Goal: Information Seeking & Learning: Find specific fact

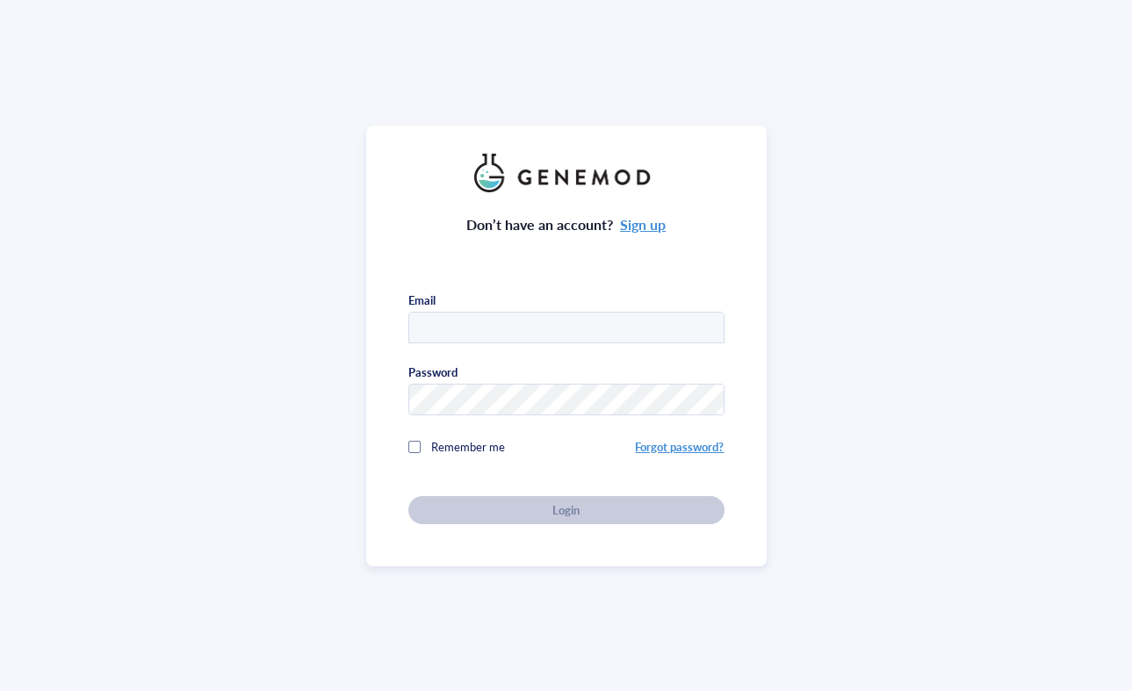
type input "[EMAIL_ADDRESS][PERSON_NAME][DOMAIN_NAME]"
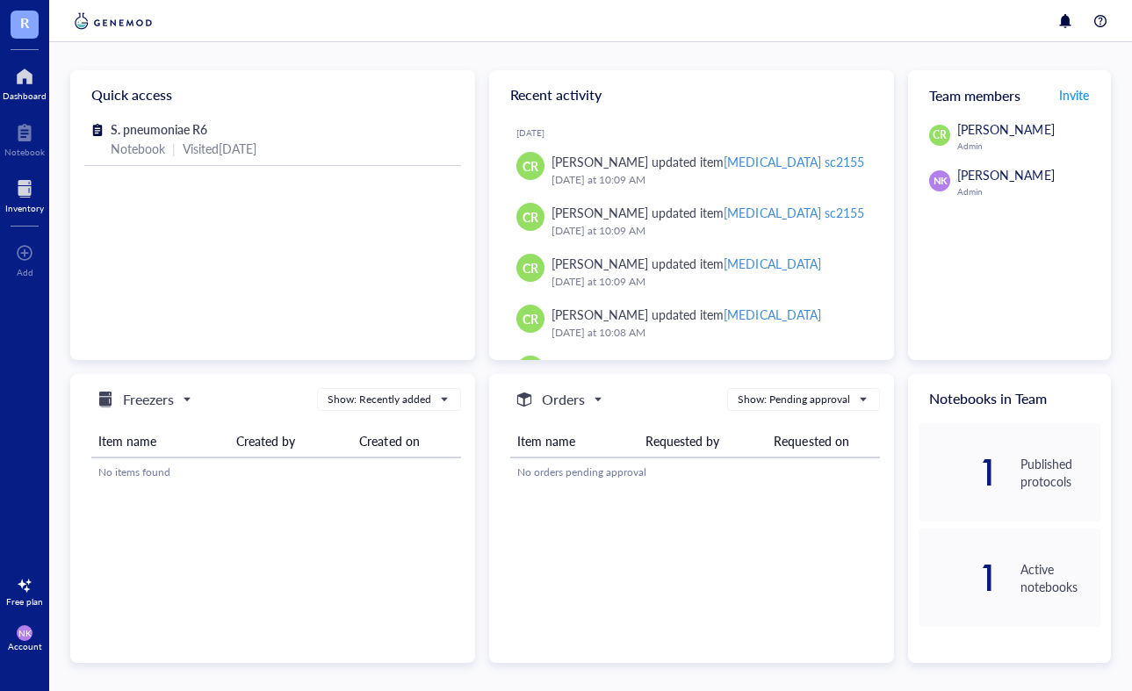
click at [42, 198] on div at bounding box center [24, 189] width 39 height 28
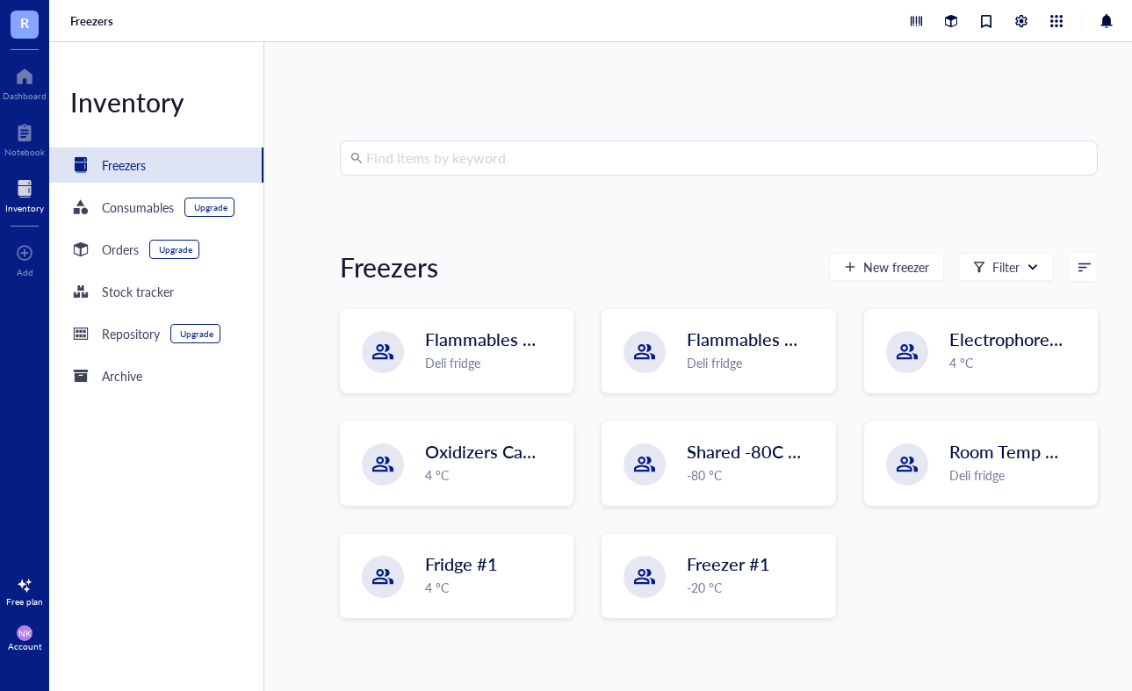
click at [473, 158] on input "search" at bounding box center [726, 157] width 721 height 33
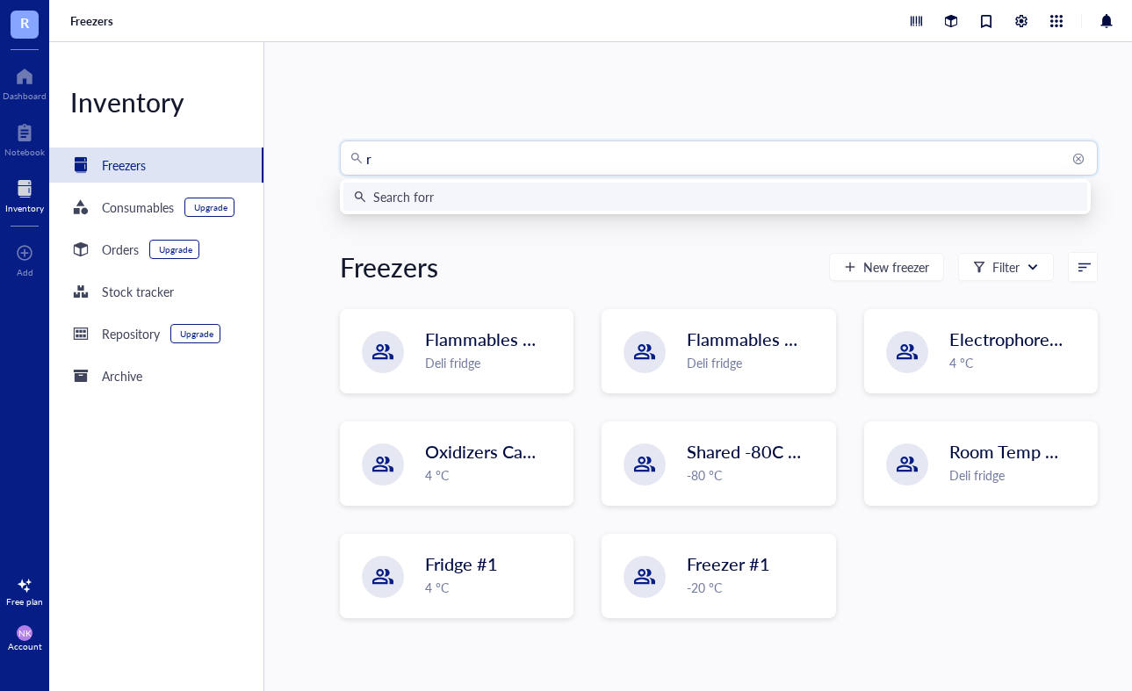
type input "r6"
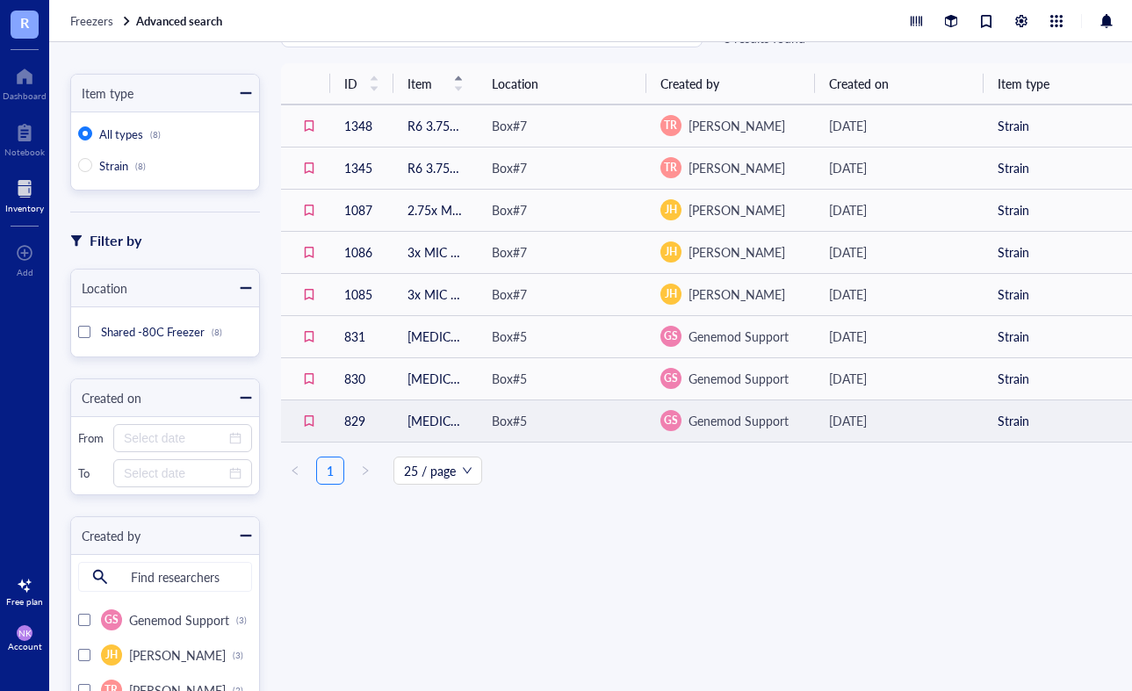
scroll to position [85, 0]
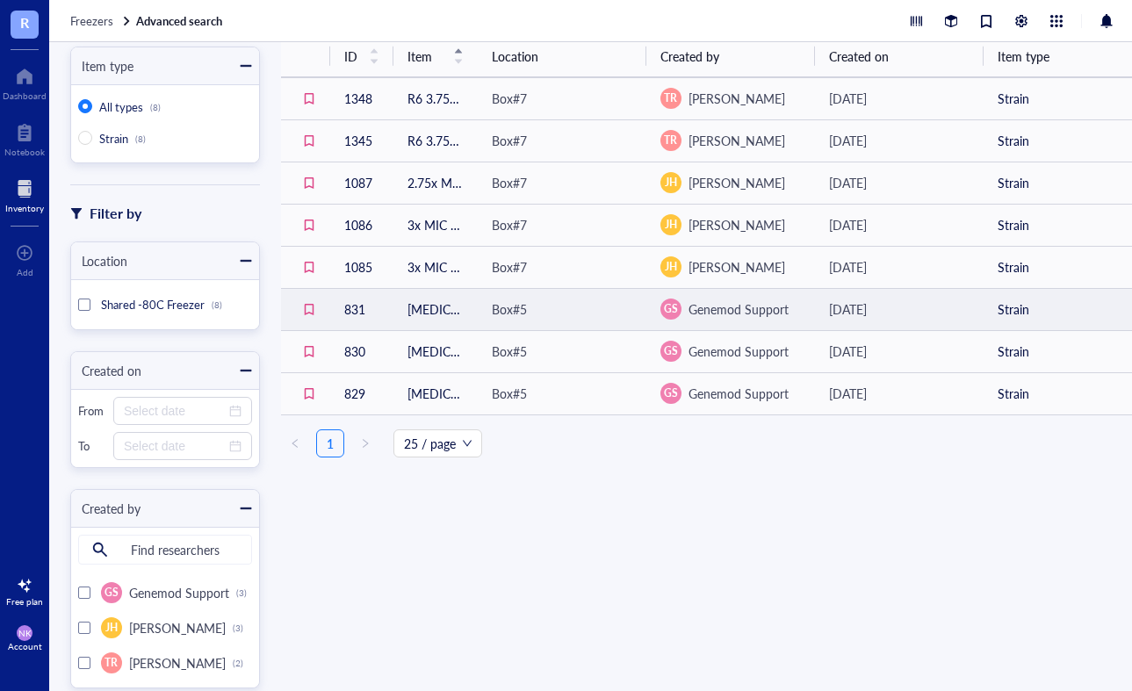
click at [531, 306] on div "Box#5" at bounding box center [562, 309] width 141 height 19
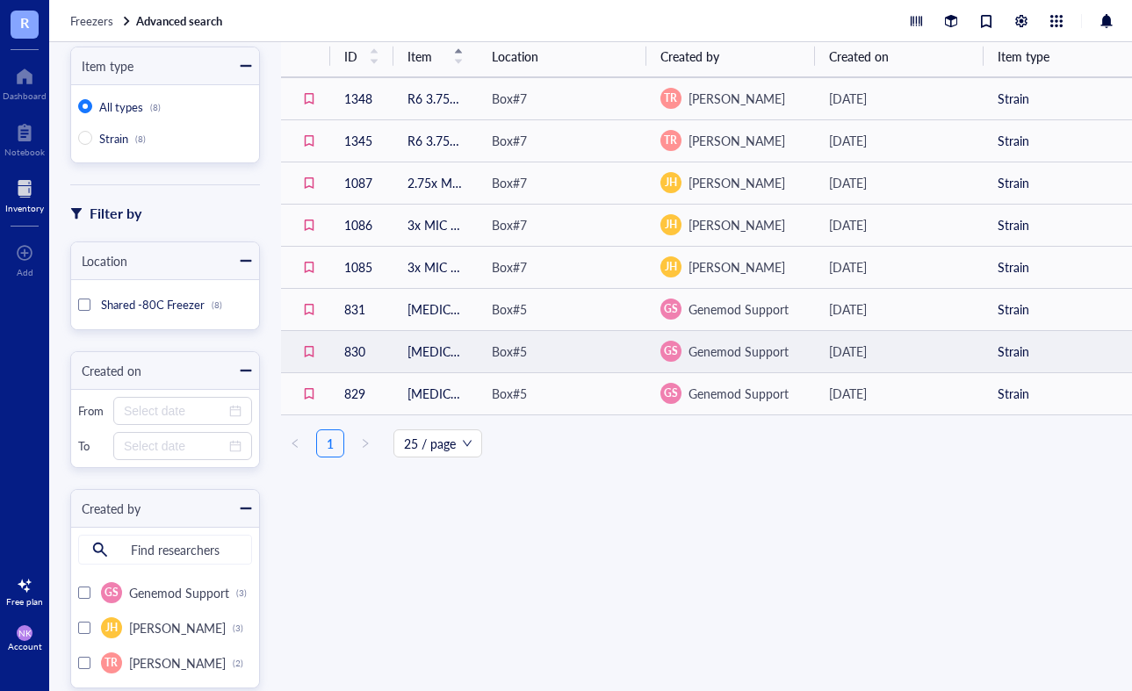
click at [537, 348] on div "Box#5" at bounding box center [562, 351] width 141 height 19
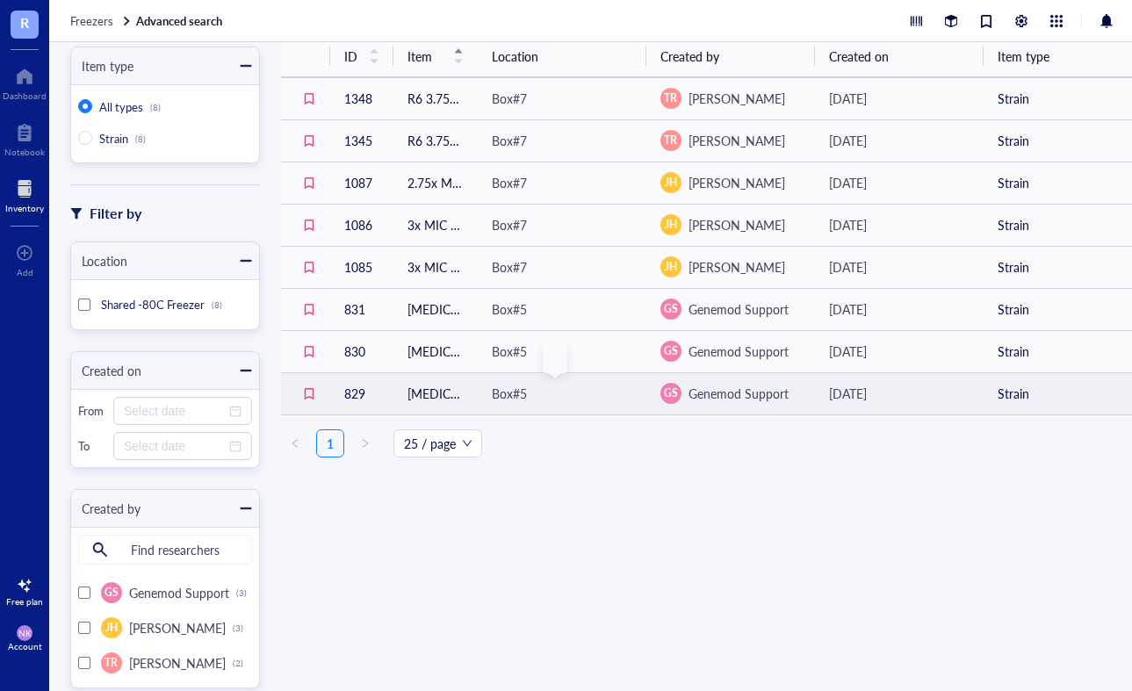
click at [502, 391] on div "Box#5" at bounding box center [509, 393] width 35 height 19
click at [408, 391] on td "[MEDICAL_DATA] R6" at bounding box center [435, 393] width 84 height 42
